Goal: Navigation & Orientation: Find specific page/section

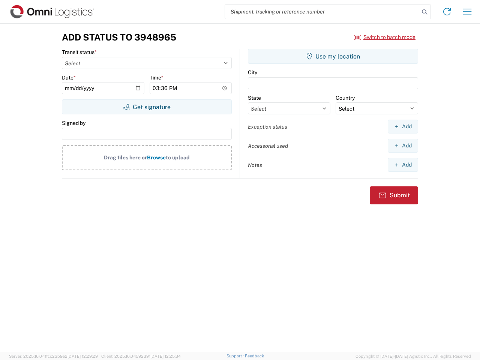
click at [322, 12] on input "search" at bounding box center [322, 12] width 194 height 14
click at [425, 12] on icon at bounding box center [424, 12] width 11 height 11
click at [447, 12] on icon at bounding box center [447, 12] width 12 height 12
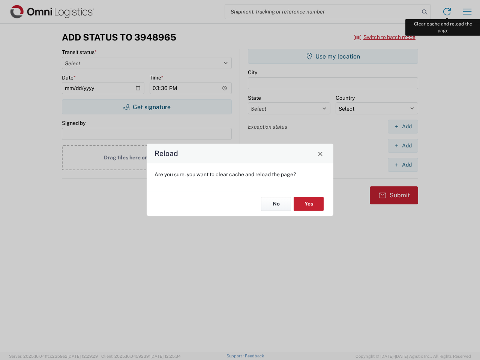
click at [467, 12] on div "Reload Are you sure, you want to clear cache and reload the page? No Yes" at bounding box center [240, 180] width 480 height 360
click at [385, 37] on div "Reload Are you sure, you want to clear cache and reload the page? No Yes" at bounding box center [240, 180] width 480 height 360
click at [147, 107] on div "Reload Are you sure, you want to clear cache and reload the page? No Yes" at bounding box center [240, 180] width 480 height 360
click at [333, 56] on div "Reload Are you sure, you want to clear cache and reload the page? No Yes" at bounding box center [240, 180] width 480 height 360
click at [403, 126] on div "Reload Are you sure, you want to clear cache and reload the page? No Yes" at bounding box center [240, 180] width 480 height 360
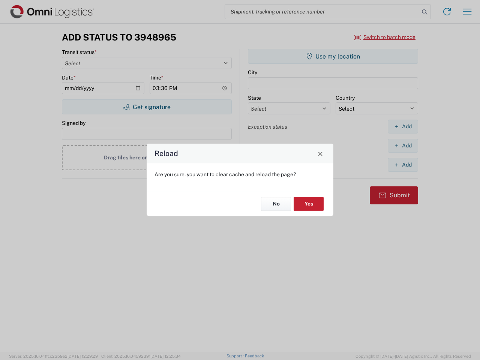
click at [403, 146] on div "Reload Are you sure, you want to clear cache and reload the page? No Yes" at bounding box center [240, 180] width 480 height 360
click at [403, 165] on div "Reload Are you sure, you want to clear cache and reload the page? No Yes" at bounding box center [240, 180] width 480 height 360
